Goal: Communication & Community: Share content

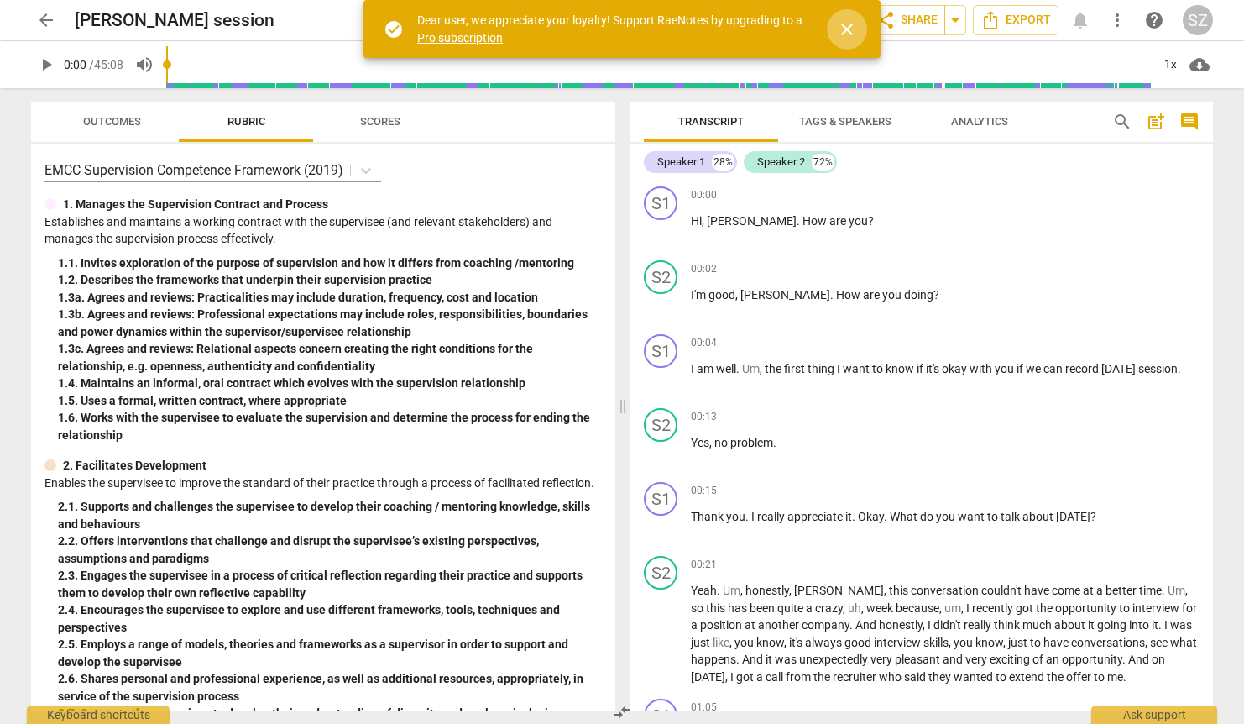
click at [853, 30] on span "close" at bounding box center [847, 29] width 20 height 20
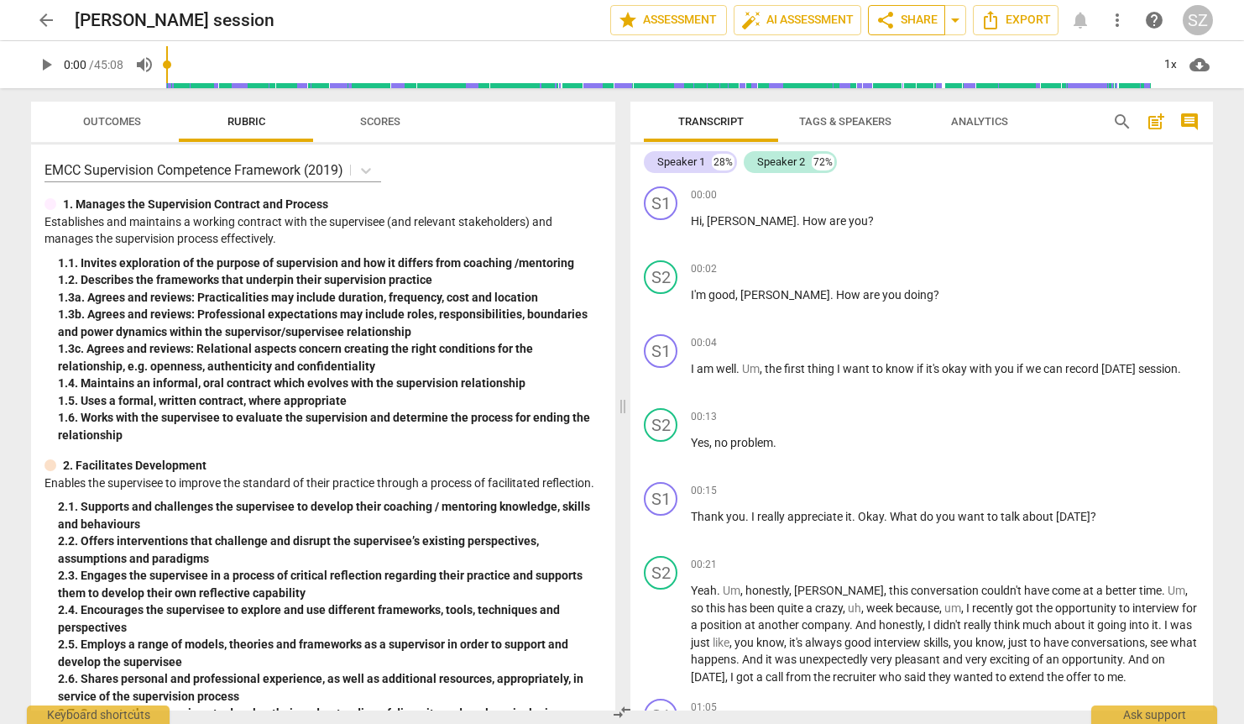
click at [910, 24] on span "share Share" at bounding box center [907, 20] width 62 height 20
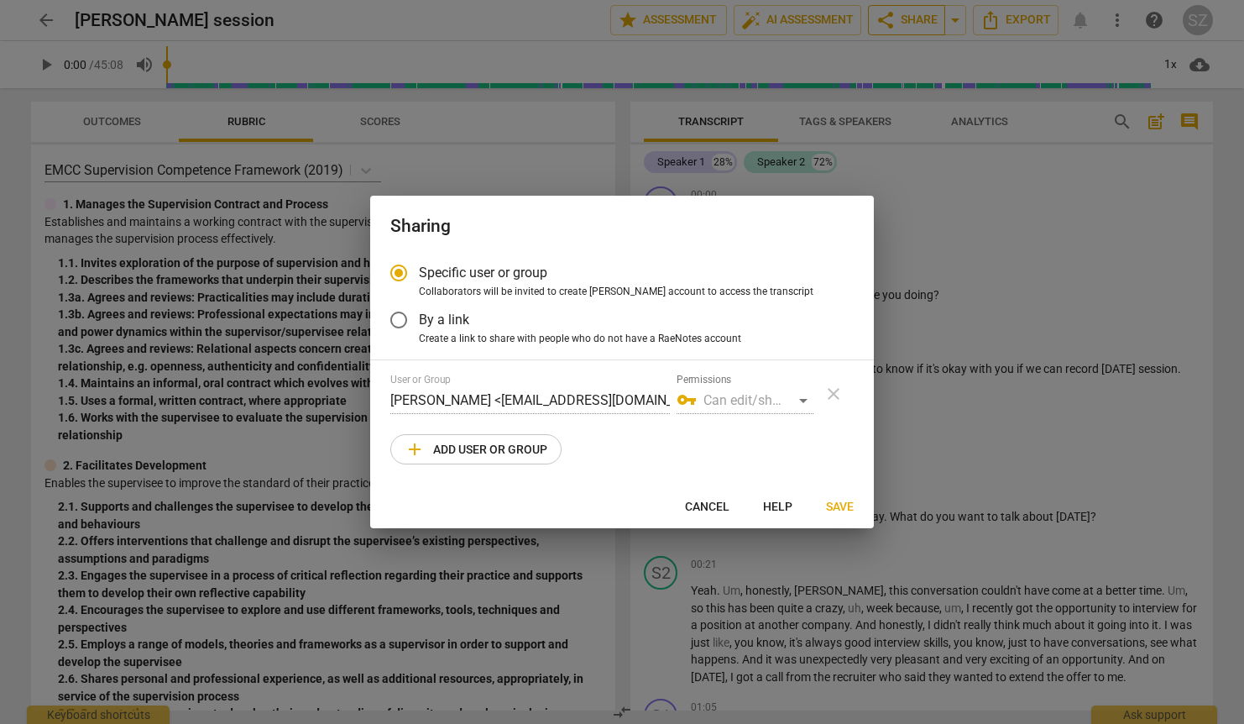
radio input "false"
click at [803, 400] on div "vpn_key Can edit/share" at bounding box center [745, 400] width 137 height 27
click at [396, 320] on input "By a link" at bounding box center [399, 320] width 40 height 40
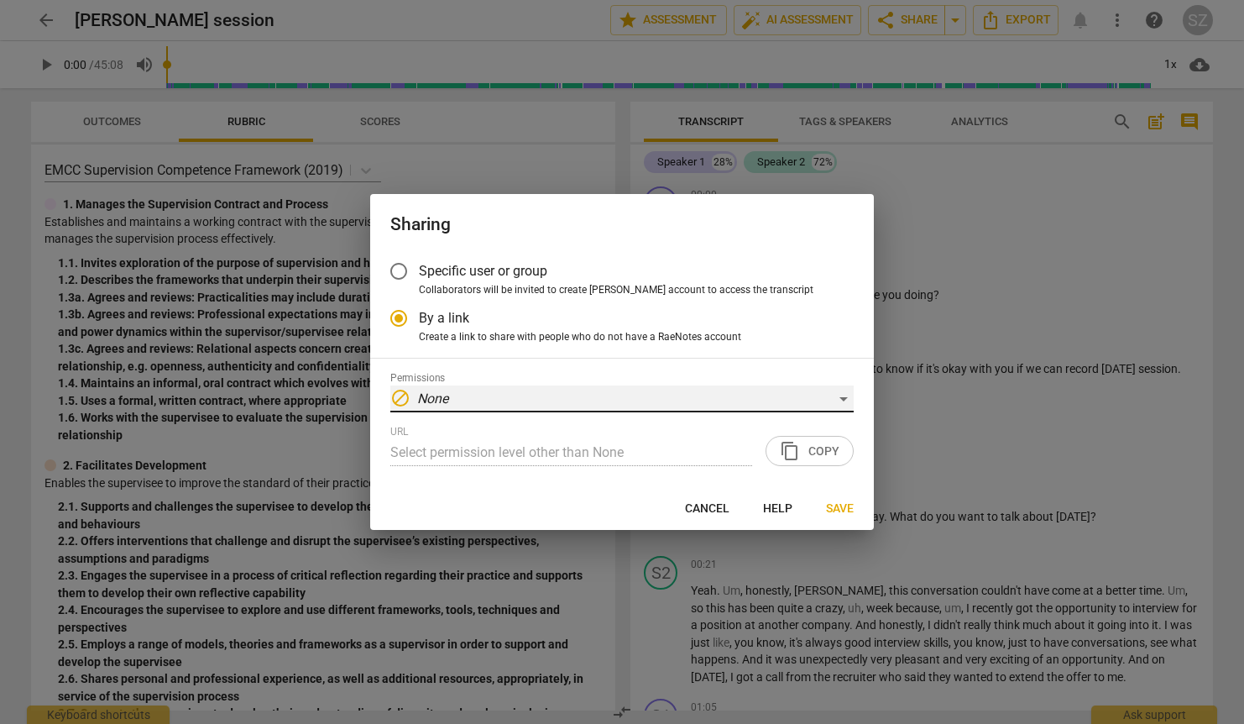
click at [814, 392] on div "block None" at bounding box center [621, 398] width 463 height 27
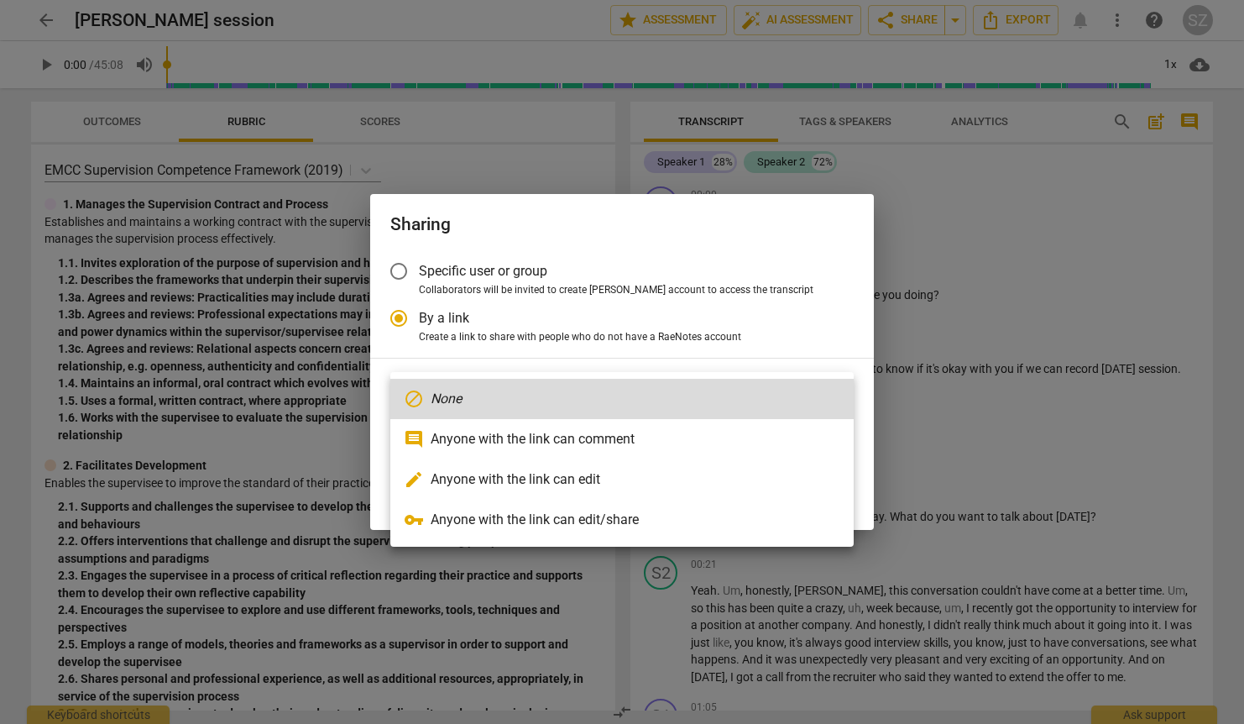
click at [734, 444] on li "comment Anyone with the link can comment" at bounding box center [621, 439] width 463 height 40
radio input "false"
type input "https://app.raenotes.com/meeting/5930508912a2405cb6384f8c3b1dd89d?success=7"
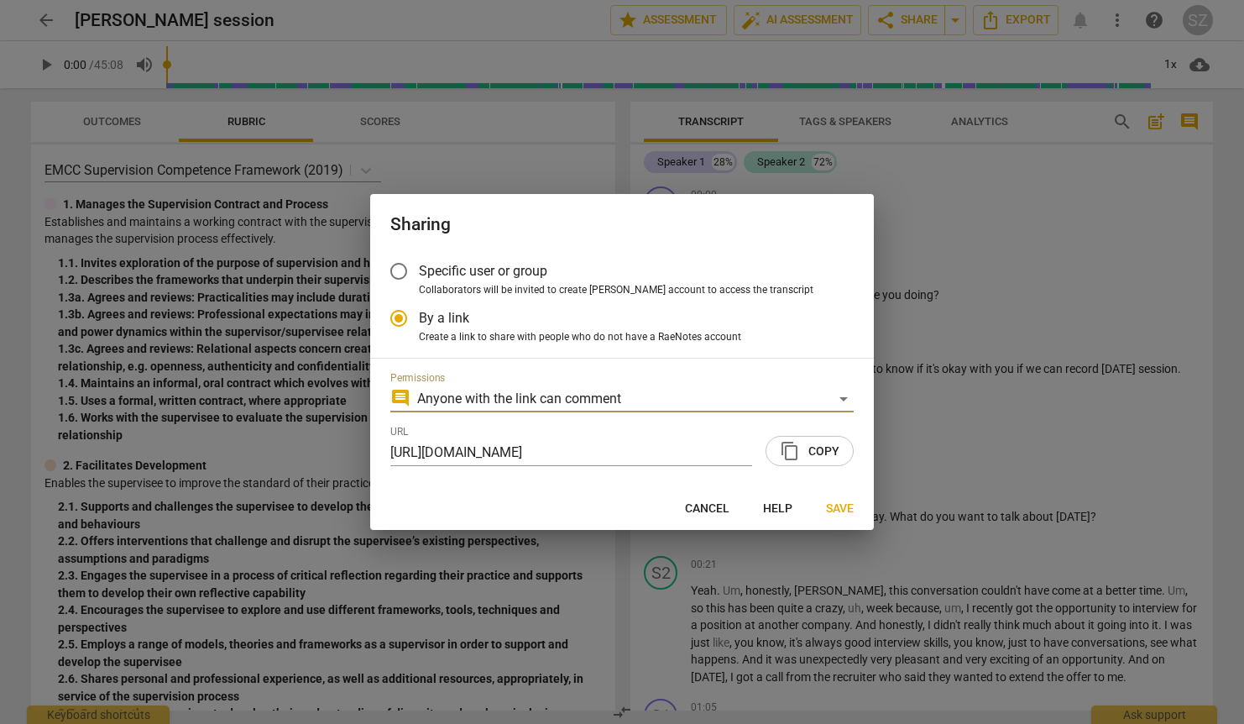
click at [831, 457] on span "content_copy Copy" at bounding box center [810, 451] width 60 height 20
click at [1001, 404] on div at bounding box center [622, 362] width 1244 height 724
radio input "false"
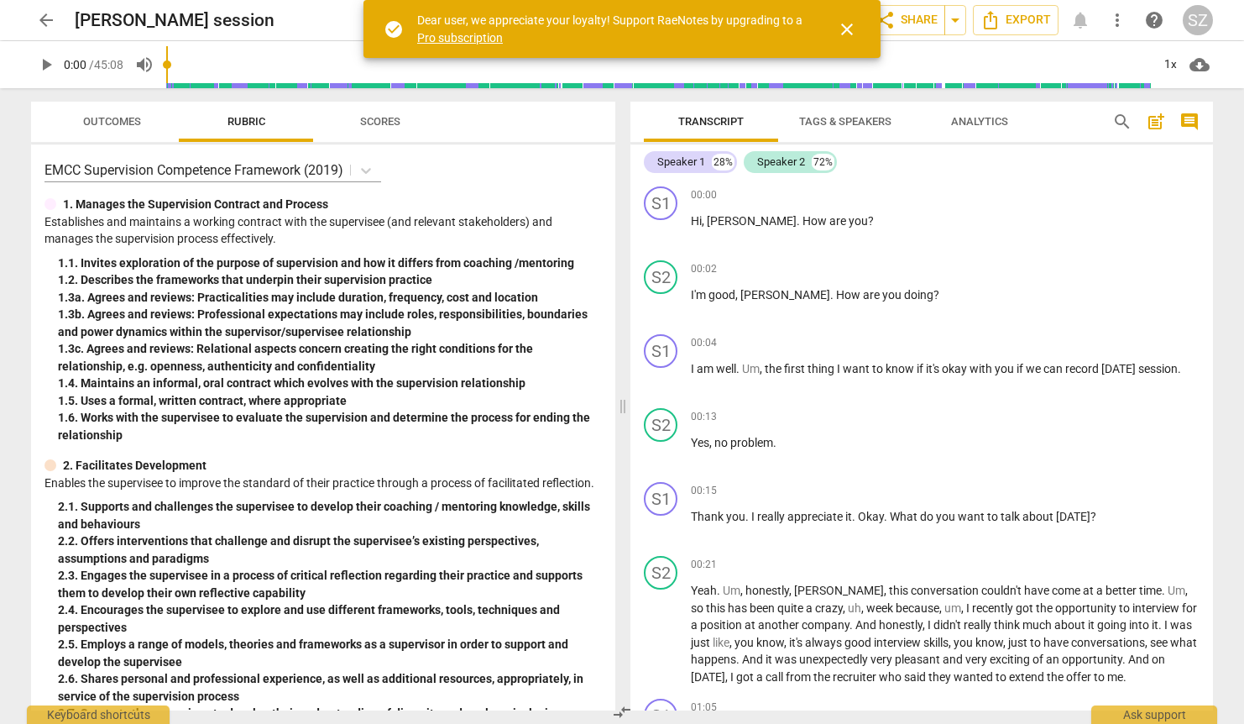
click at [853, 31] on span "close" at bounding box center [847, 29] width 20 height 20
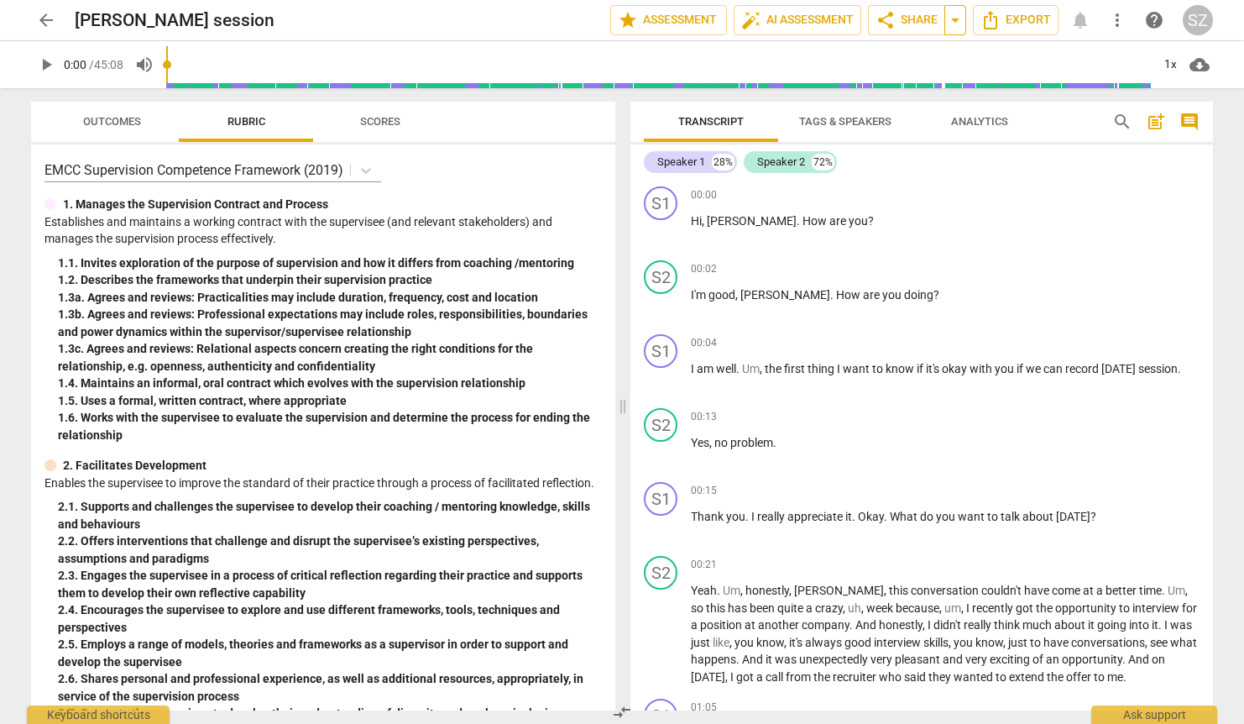
click at [957, 24] on span "arrow_drop_down" at bounding box center [955, 20] width 20 height 20
click at [924, 28] on span "share Share" at bounding box center [907, 20] width 62 height 20
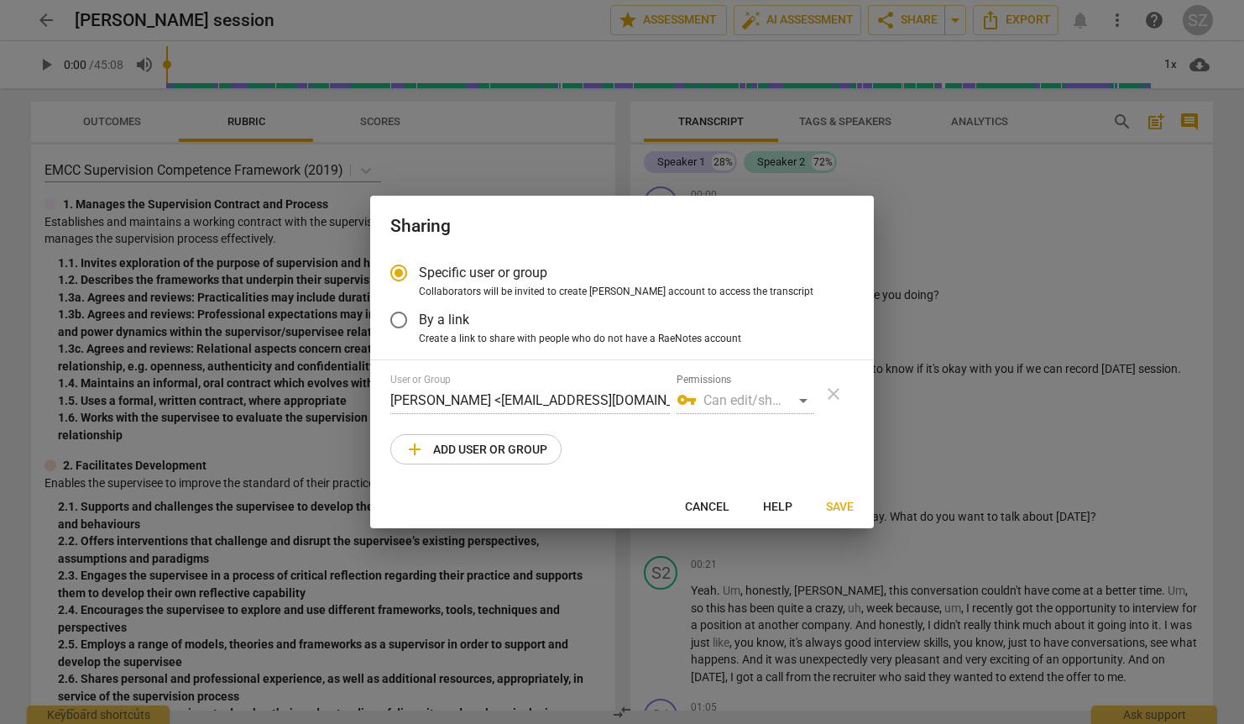
click at [458, 453] on span "add Add user or group" at bounding box center [476, 449] width 143 height 20
radio input "false"
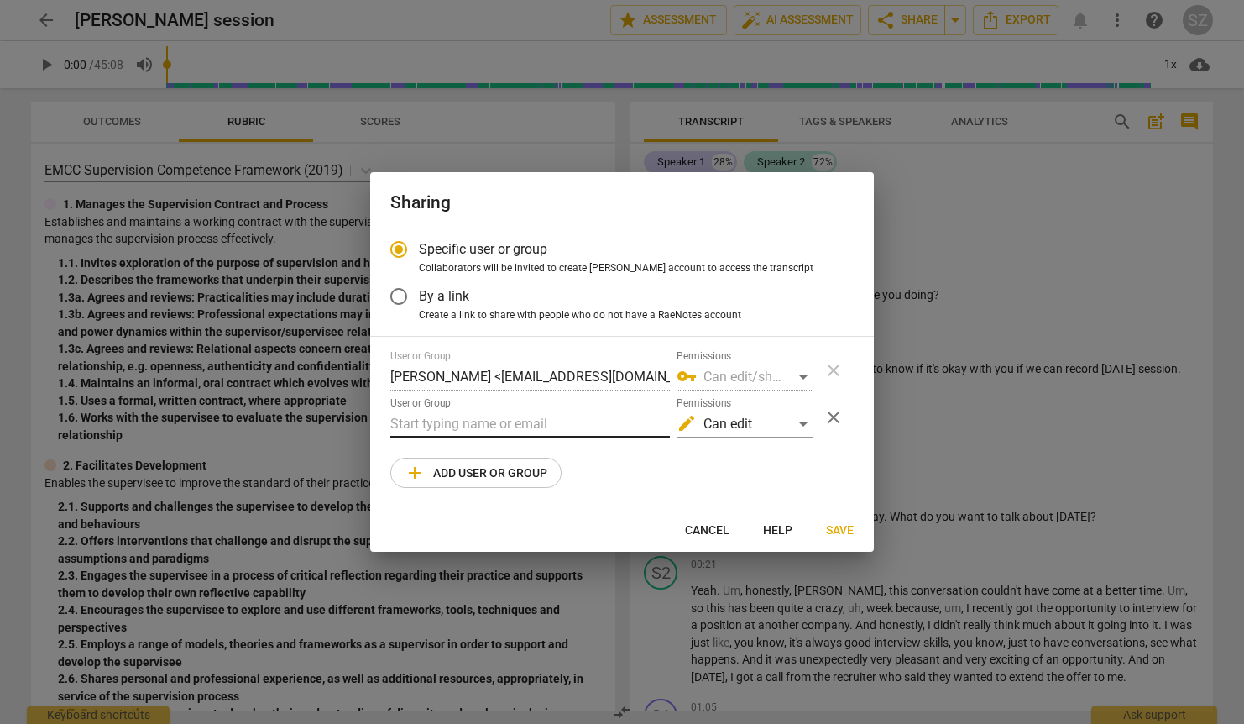
click at [471, 416] on input "text" at bounding box center [530, 424] width 280 height 27
click at [501, 422] on input "text" at bounding box center [530, 424] width 280 height 27
type input "[EMAIL_ADDRESS][DOMAIN_NAME]"
click at [803, 427] on div "edit Can edit" at bounding box center [745, 424] width 137 height 27
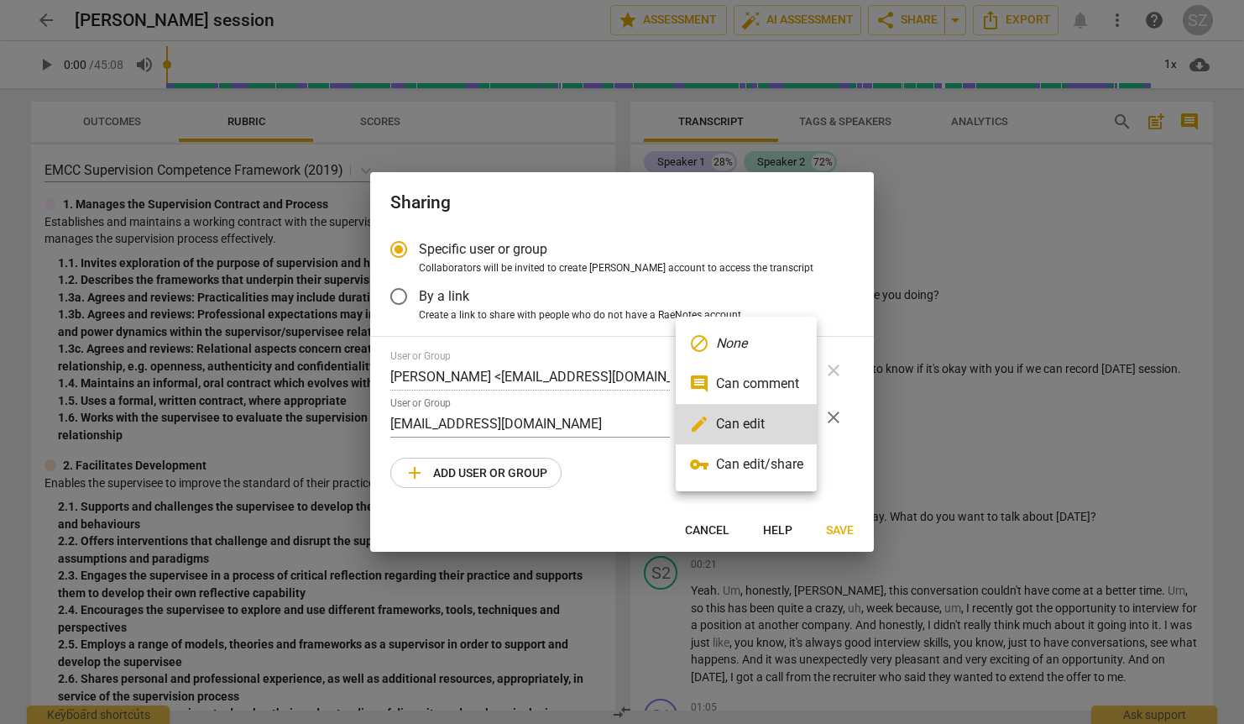
click at [777, 459] on li "vpn_key Can edit/share" at bounding box center [746, 464] width 141 height 40
radio input "false"
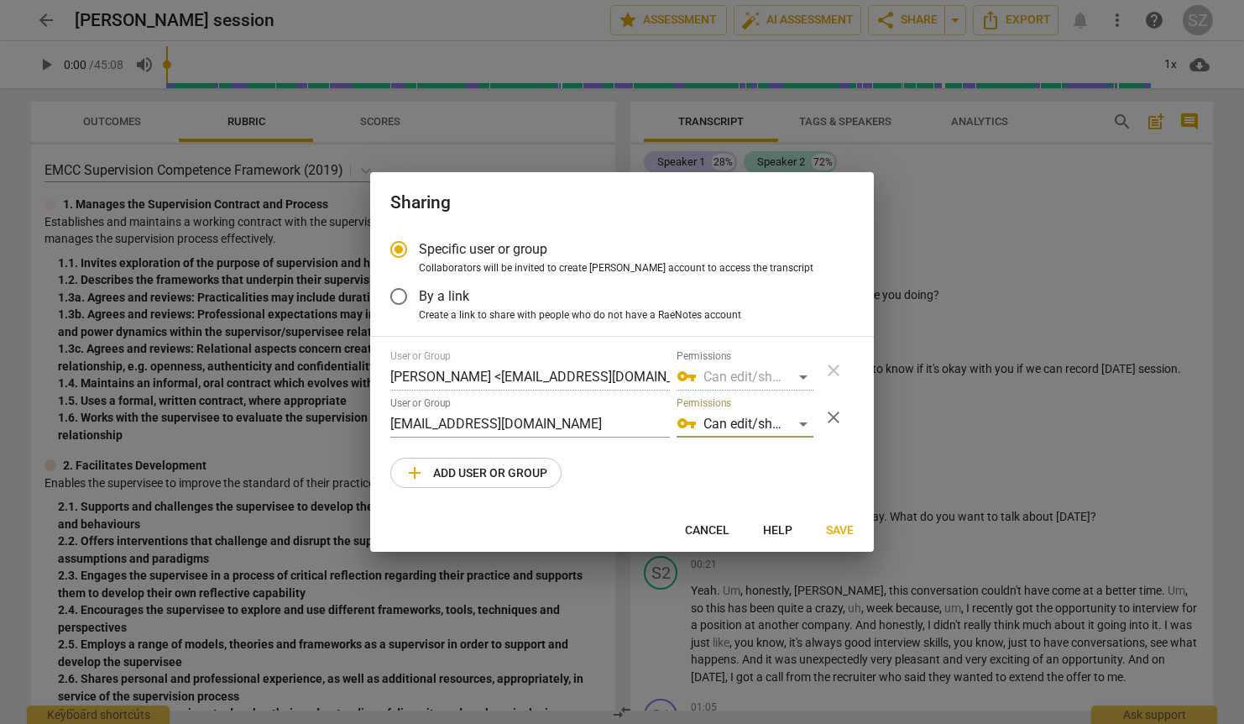
click at [846, 536] on span "Save" at bounding box center [840, 530] width 28 height 17
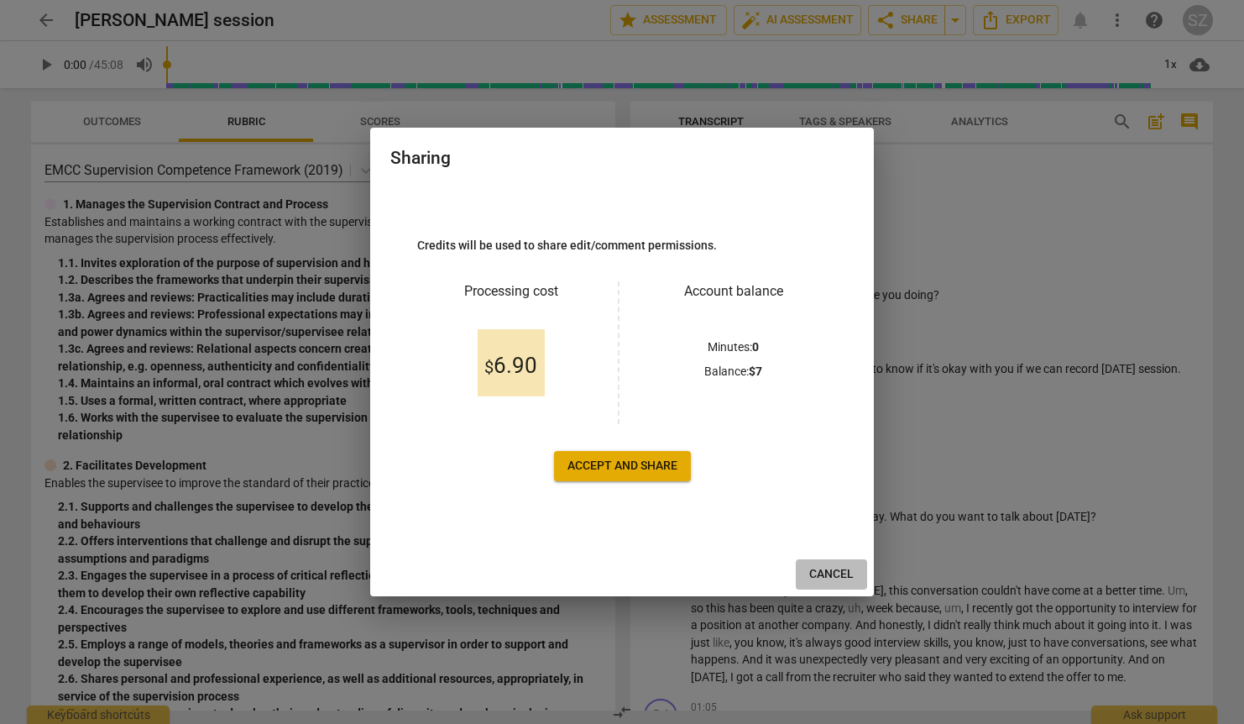
click at [829, 575] on span "Cancel" at bounding box center [831, 574] width 44 height 17
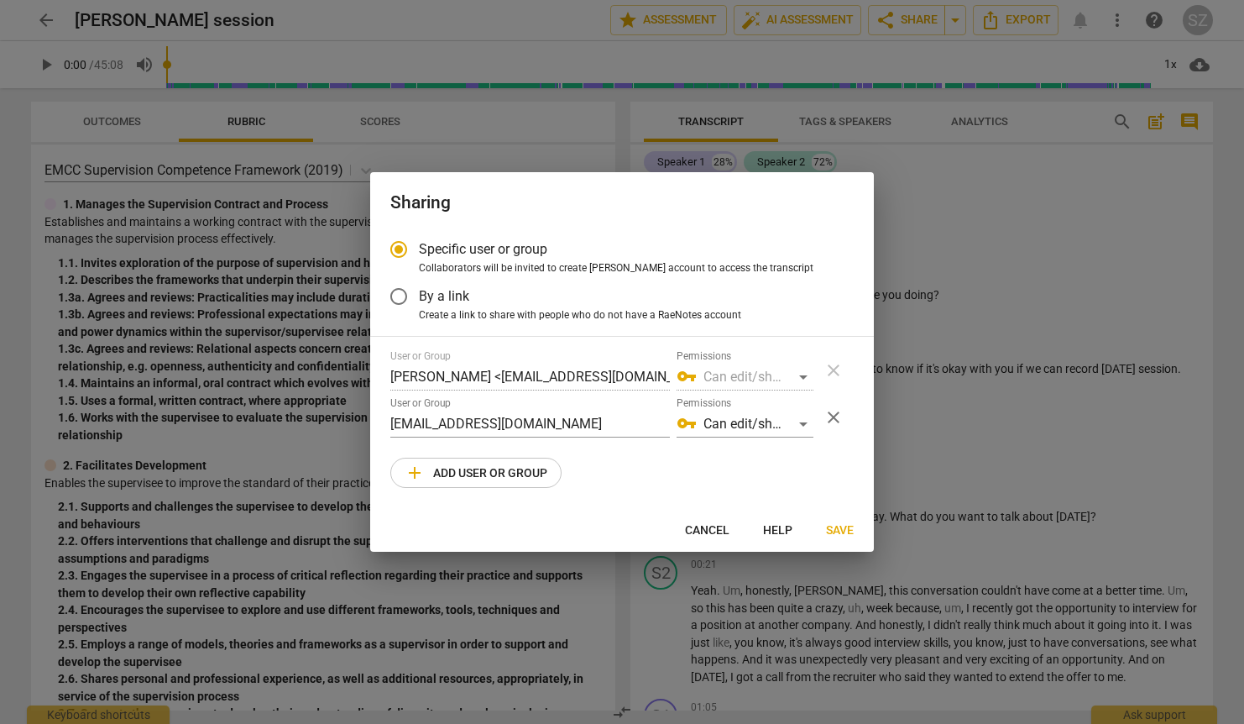
click at [838, 417] on span "close" at bounding box center [834, 417] width 20 height 20
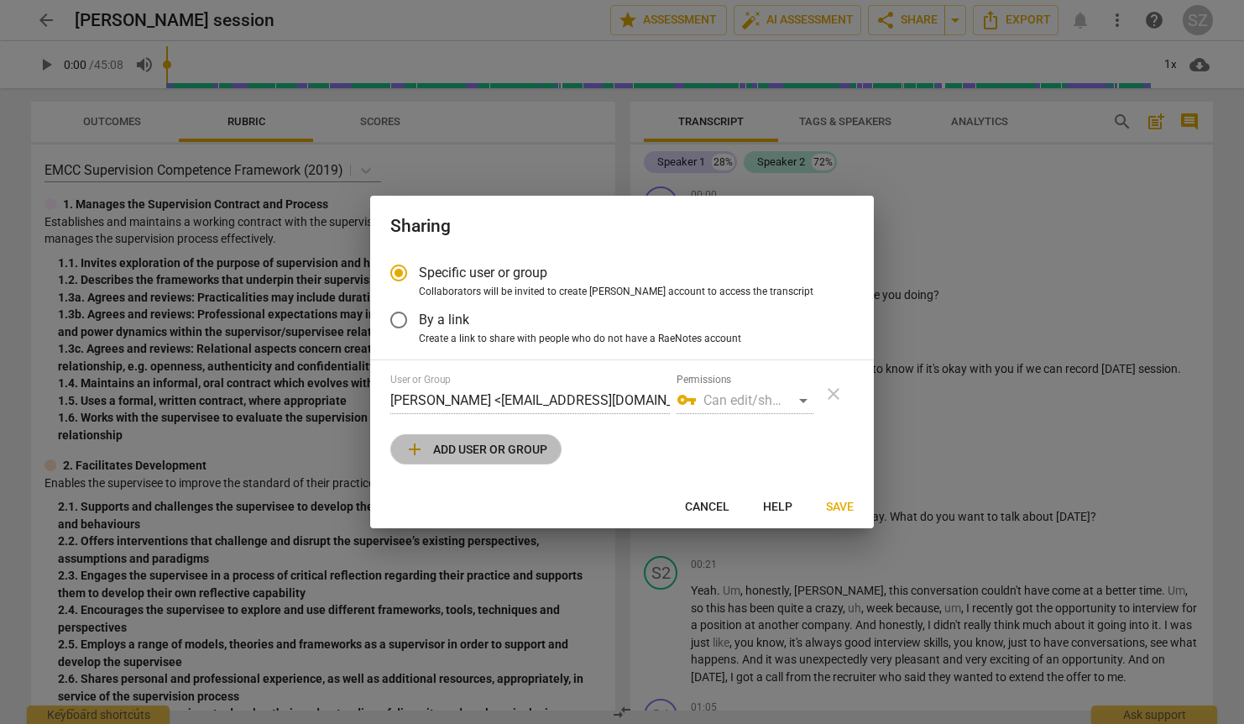
click at [477, 453] on span "add Add user or group" at bounding box center [476, 449] width 143 height 20
radio input "false"
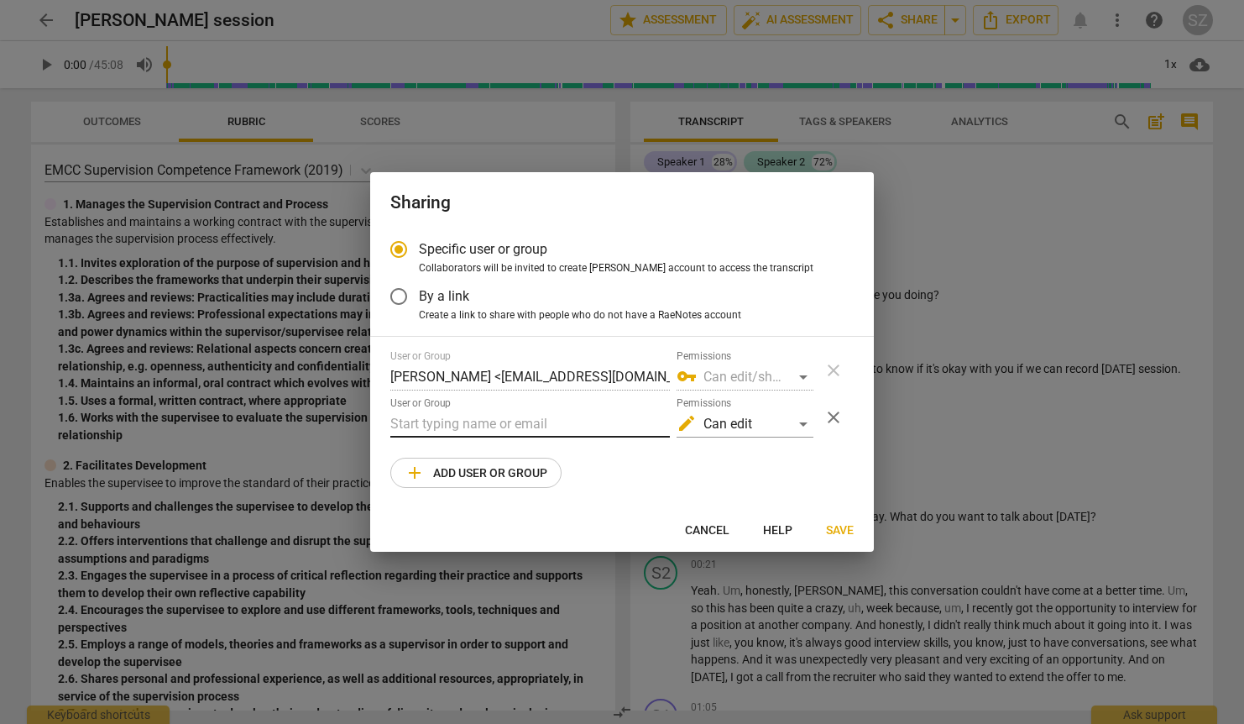
click at [472, 426] on input "text" at bounding box center [530, 424] width 280 height 27
type input "[EMAIL_ADDRESS][DOMAIN_NAME]"
click at [809, 426] on div "edit Can edit" at bounding box center [745, 424] width 137 height 27
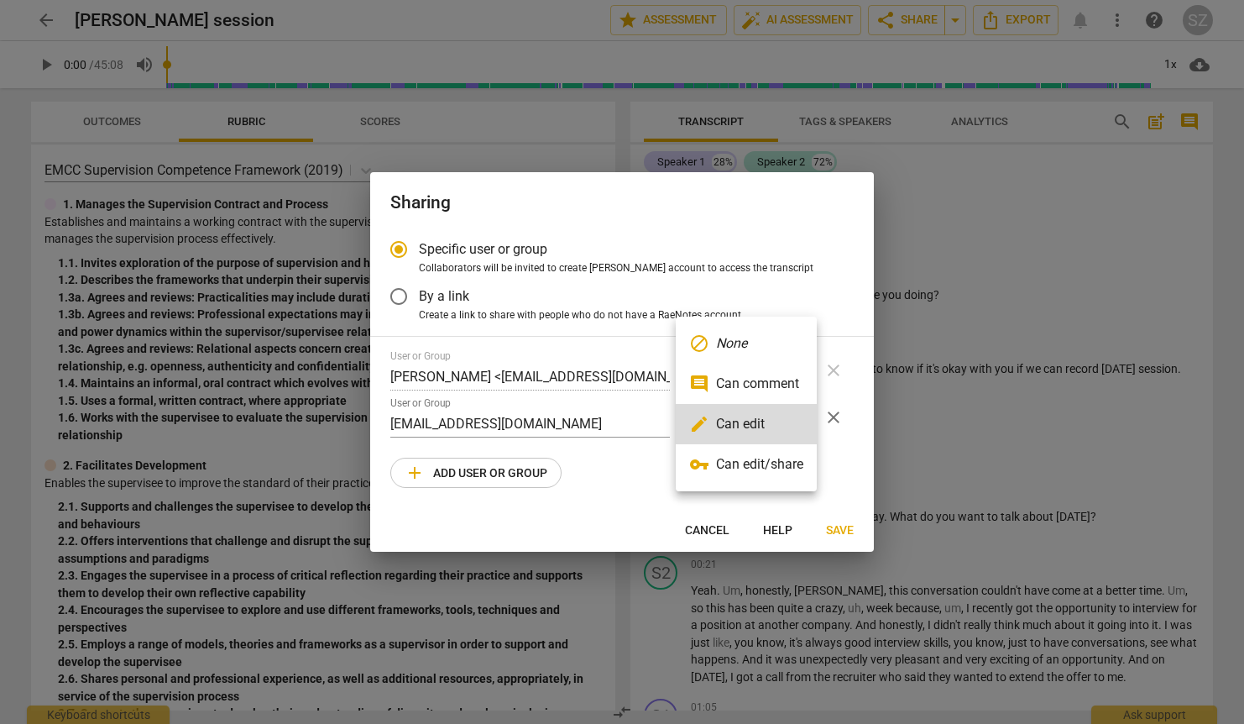
click at [782, 379] on li "comment Can comment" at bounding box center [746, 384] width 141 height 40
radio input "false"
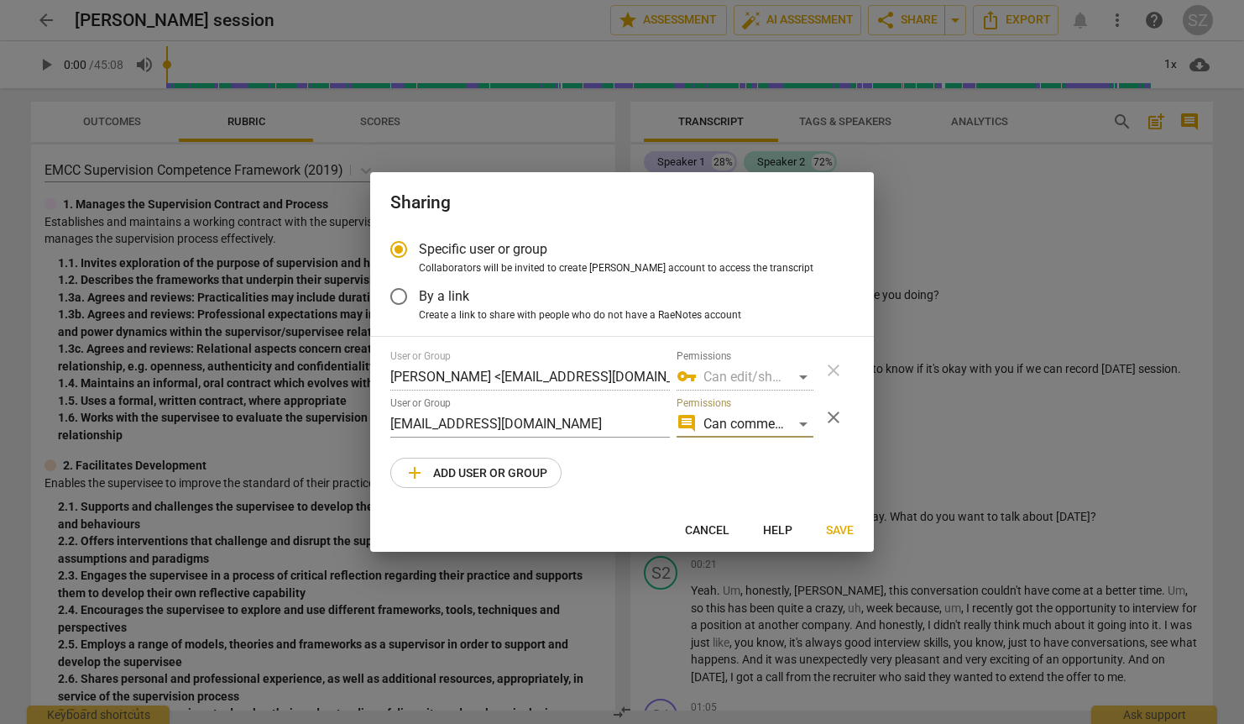
click at [845, 530] on span "Save" at bounding box center [840, 530] width 28 height 17
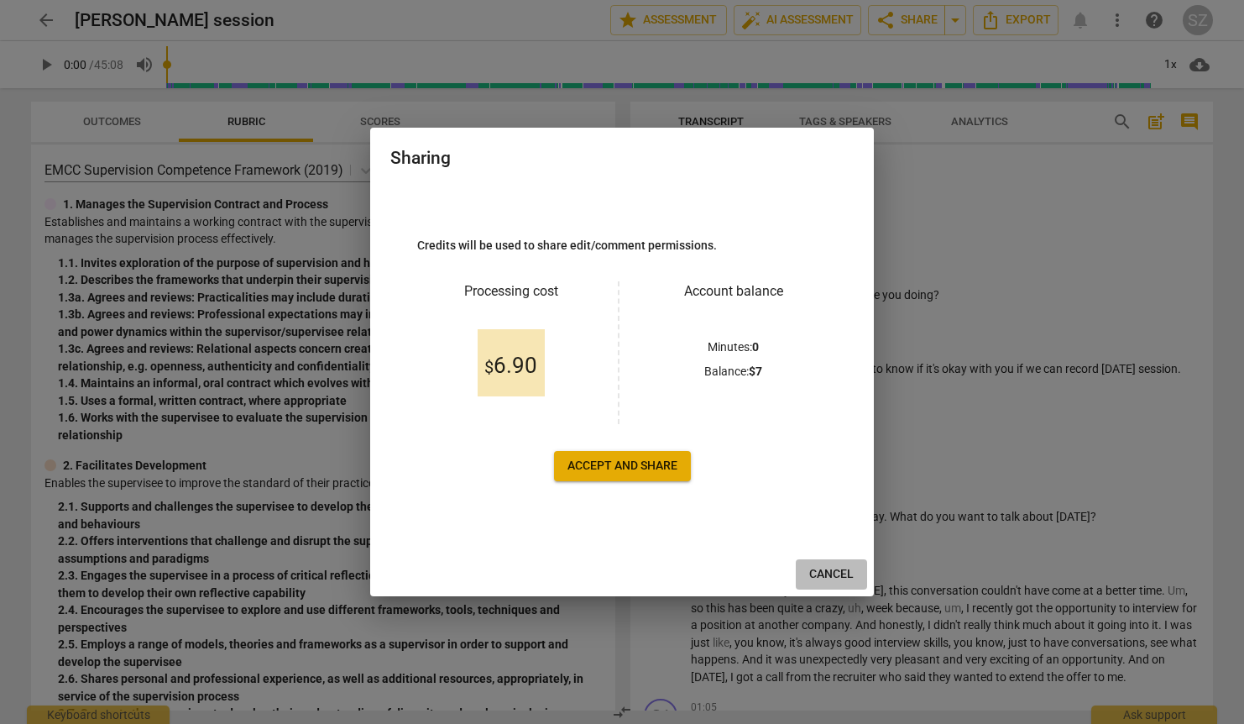
click at [842, 576] on span "Cancel" at bounding box center [831, 574] width 44 height 17
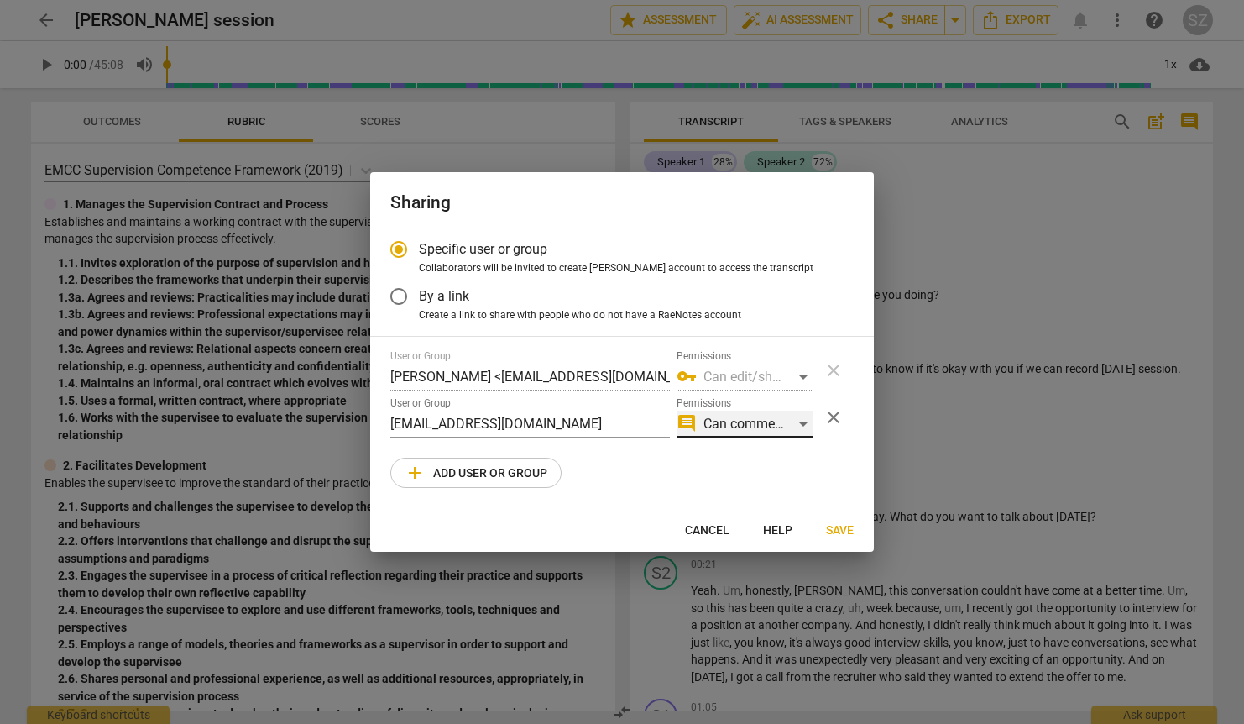
click at [802, 421] on div "comment Can comment" at bounding box center [745, 424] width 137 height 27
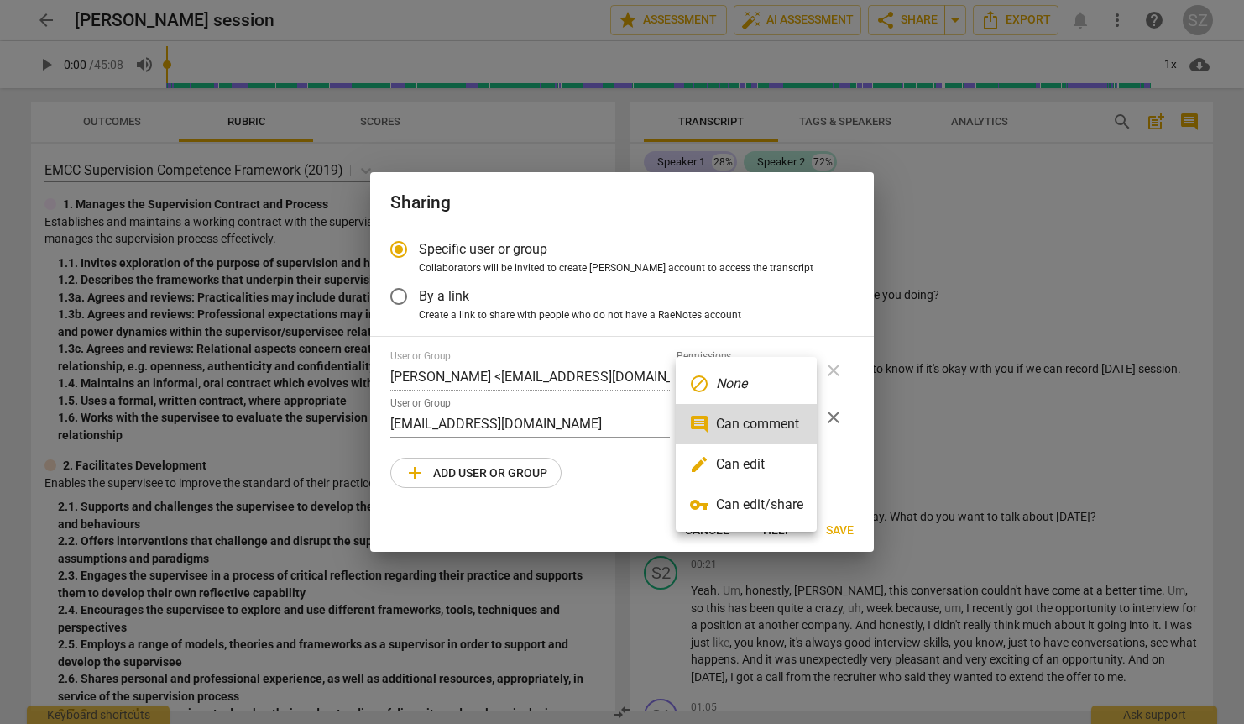
click at [802, 421] on li "comment Can comment" at bounding box center [746, 424] width 141 height 40
radio input "false"
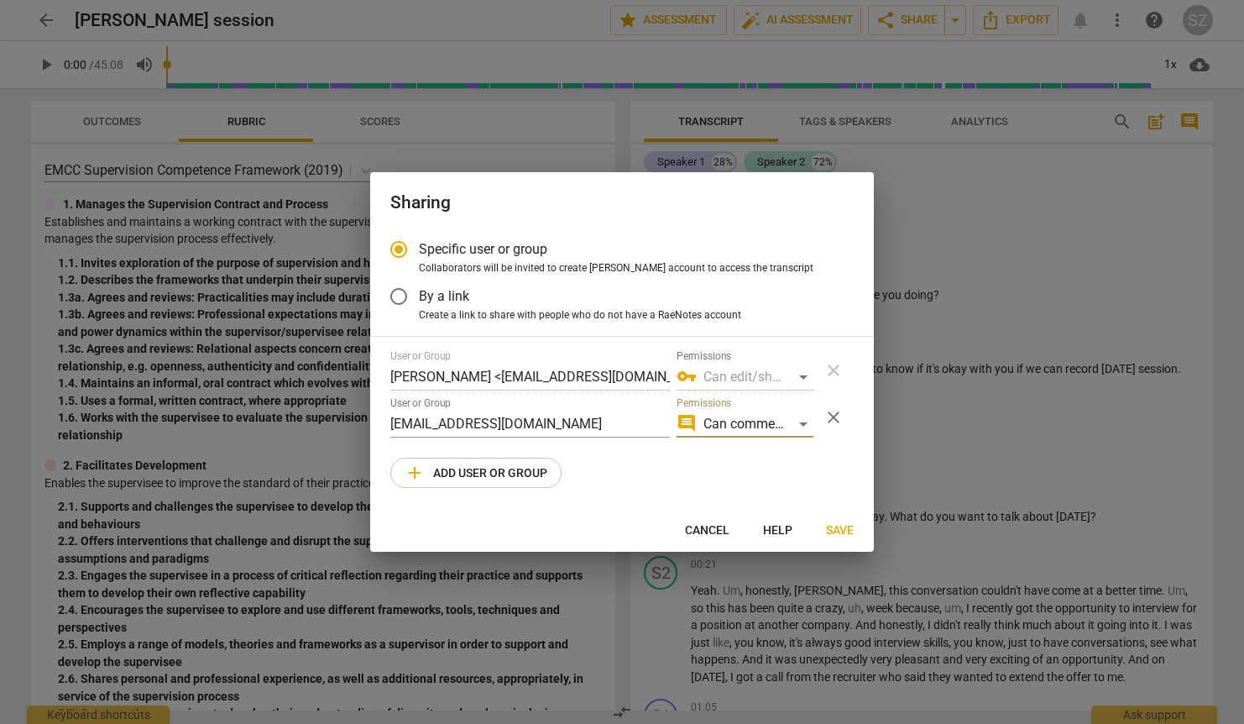
click at [845, 534] on span "Save" at bounding box center [840, 530] width 28 height 17
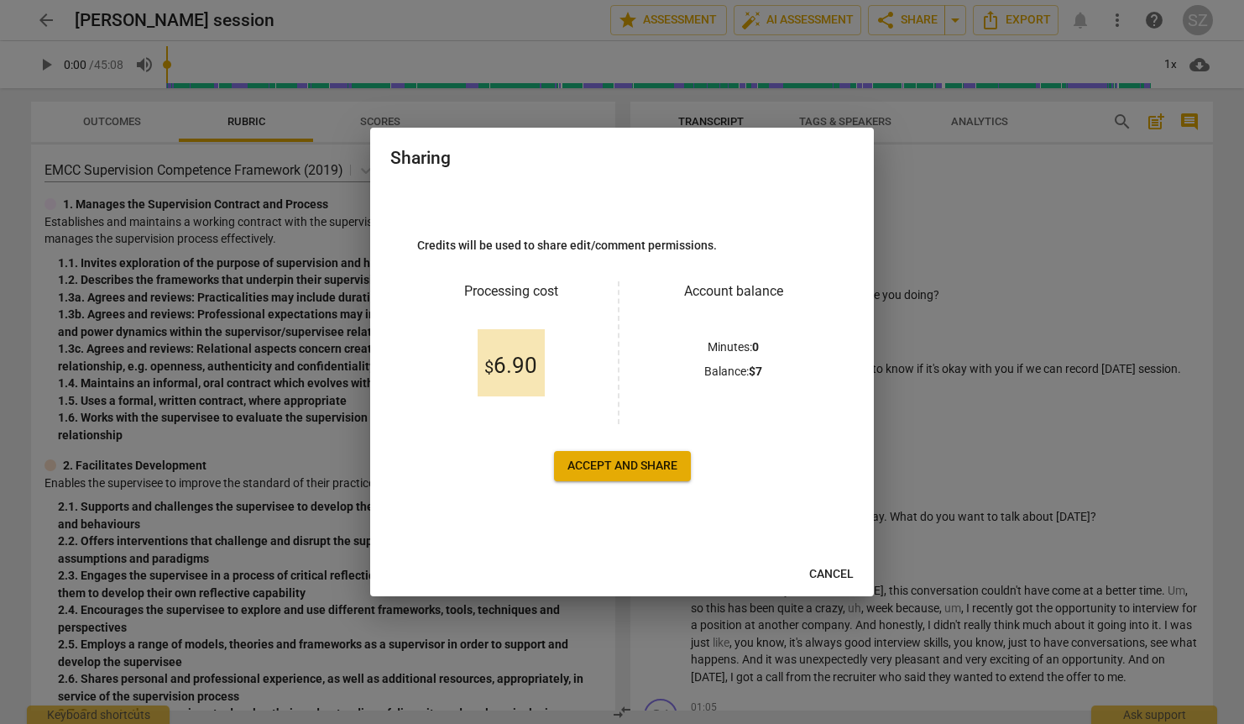
click at [638, 458] on span "Accept and share" at bounding box center [623, 466] width 110 height 17
